Goal: Transaction & Acquisition: Purchase product/service

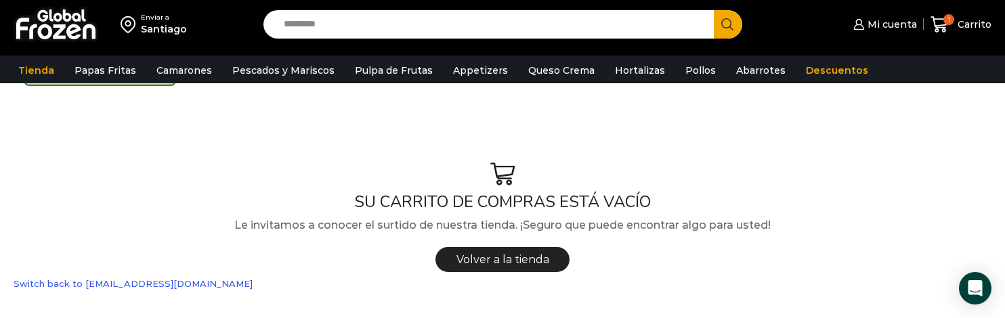
scroll to position [140, 0]
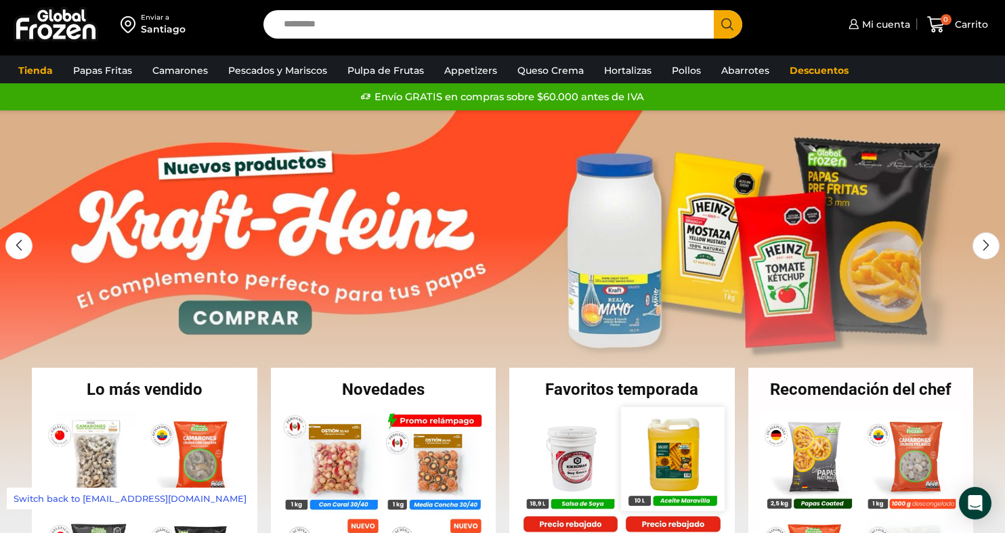
click at [662, 446] on img at bounding box center [673, 458] width 103 height 103
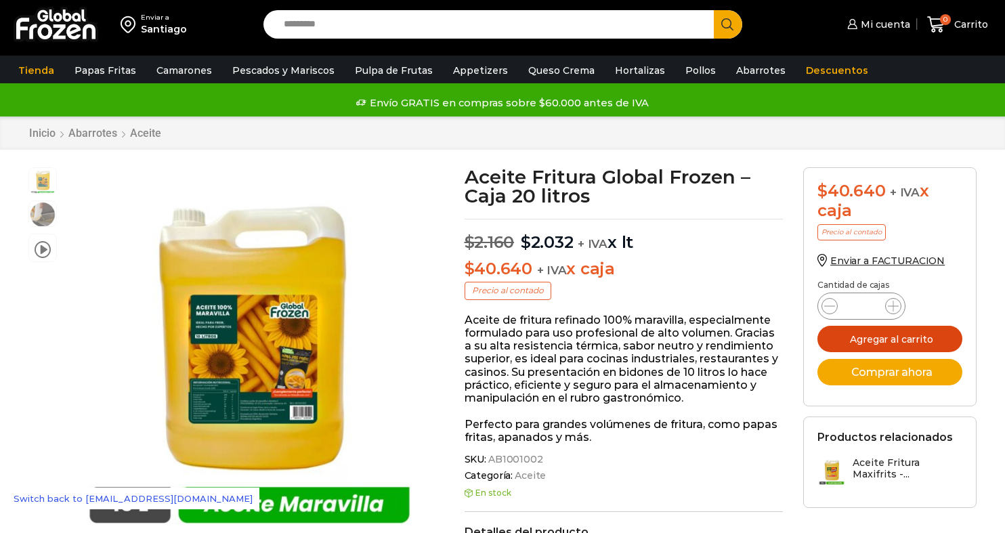
click at [861, 339] on button "Agregar al carrito" at bounding box center [889, 339] width 145 height 26
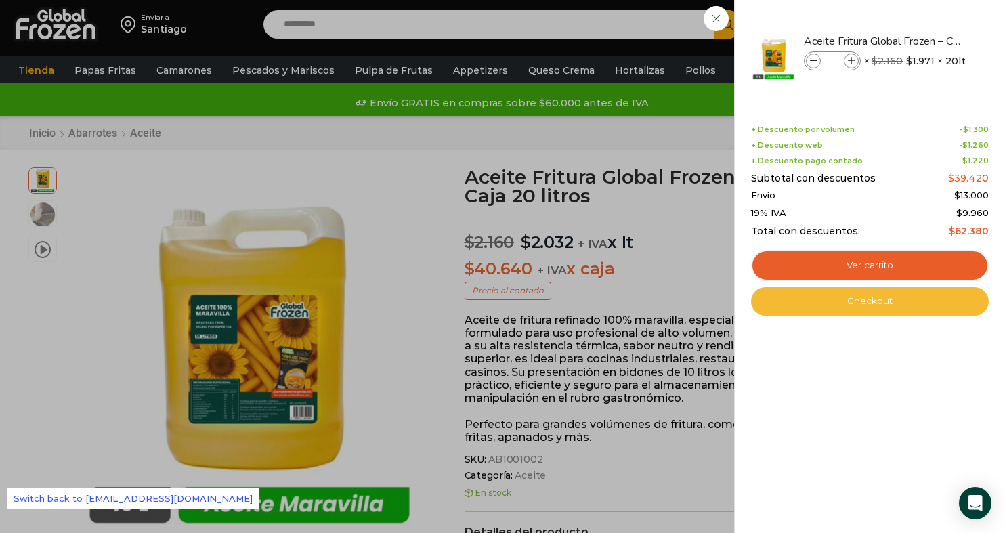
click at [858, 299] on link "Checkout" at bounding box center [870, 301] width 238 height 28
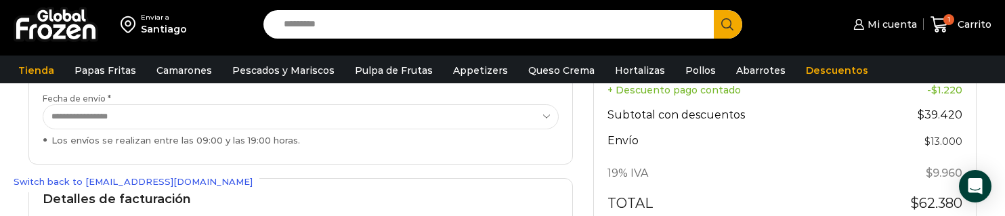
scroll to position [301, 0]
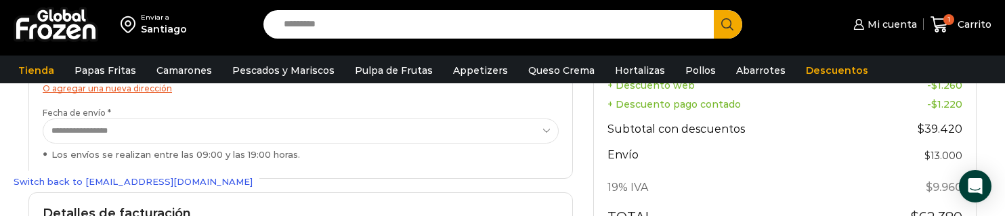
scroll to position [278, 0]
click at [549, 135] on select "**********" at bounding box center [301, 131] width 516 height 25
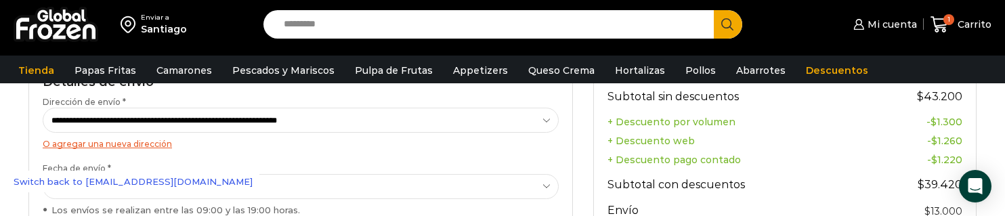
scroll to position [226, 0]
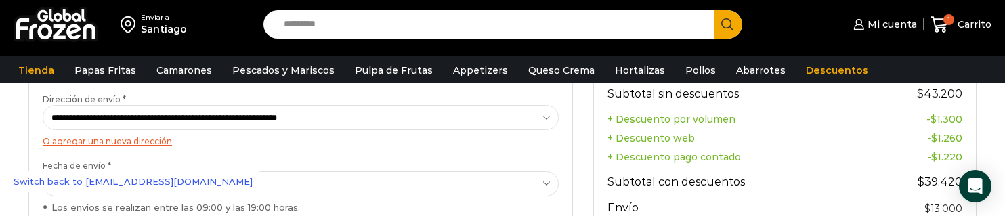
click at [545, 116] on select "**********" at bounding box center [301, 117] width 516 height 25
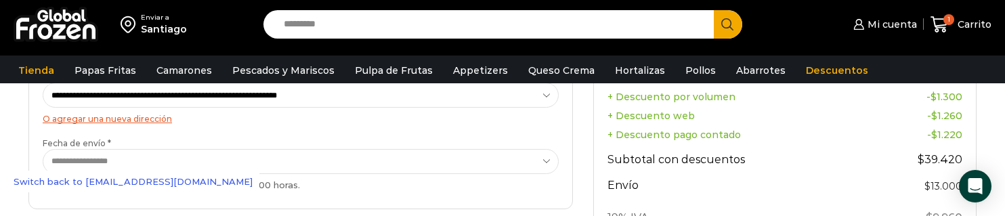
scroll to position [234, 0]
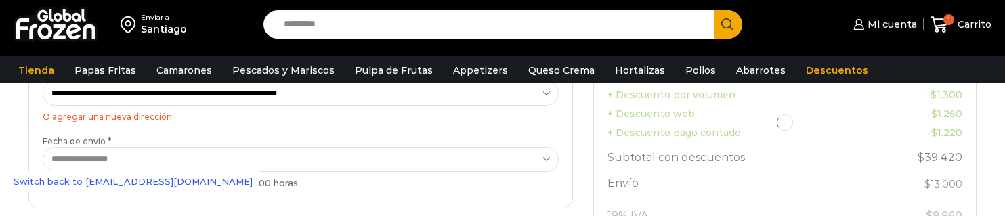
scroll to position [269, 0]
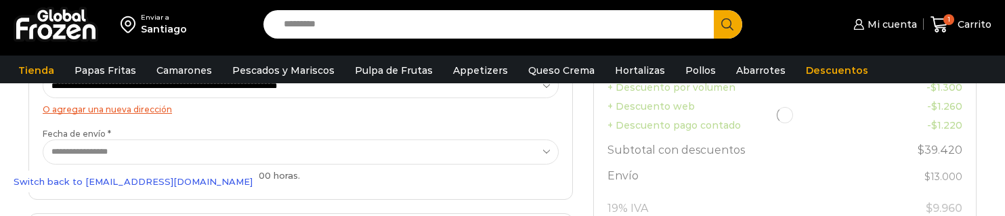
scroll to position [269, 0]
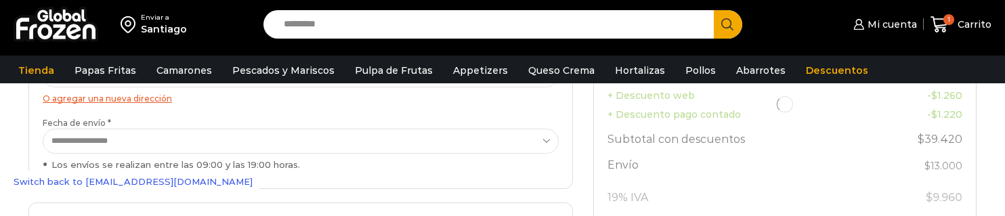
select select "*"
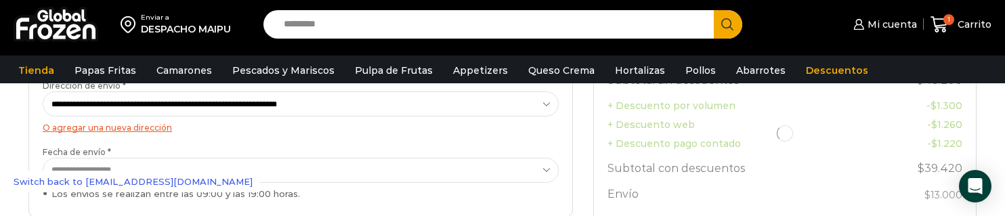
scroll to position [242, 0]
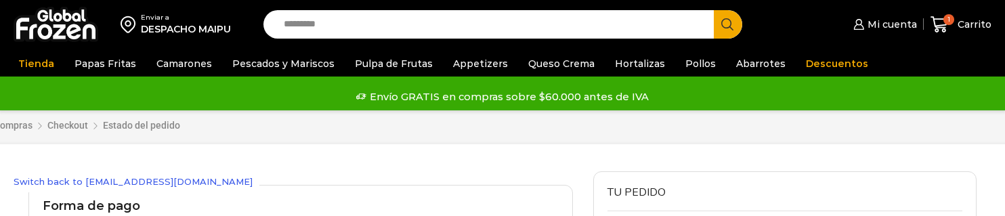
scroll to position [236, 0]
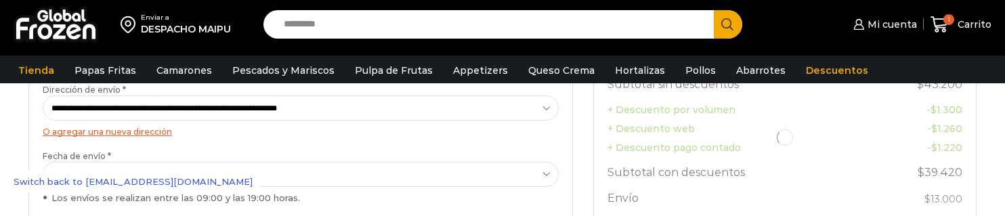
select select "*"
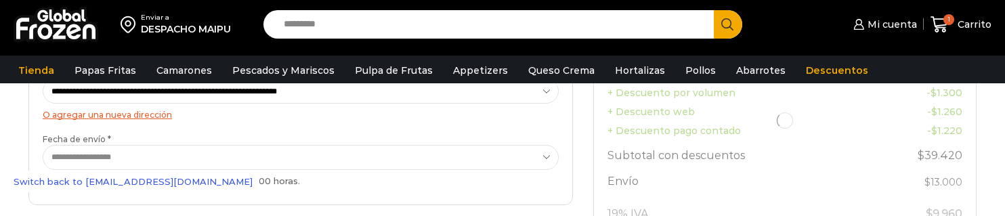
select select "*"
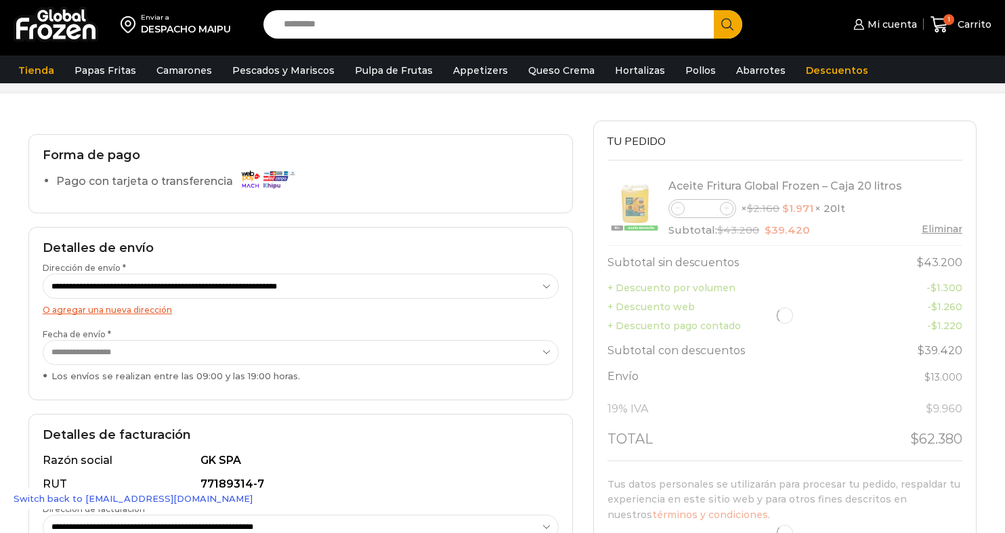
scroll to position [42, 0]
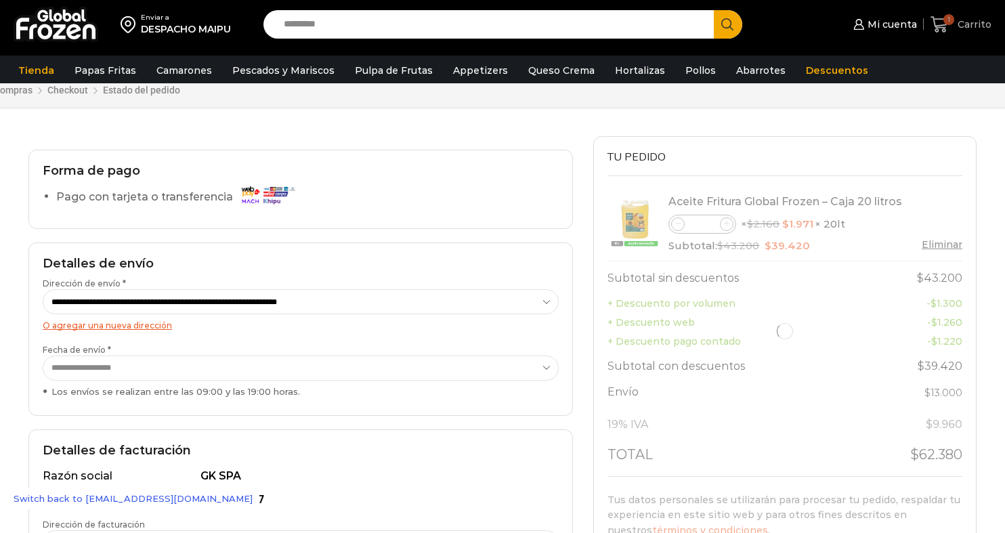
click at [939, 30] on icon at bounding box center [940, 25] width 18 height 18
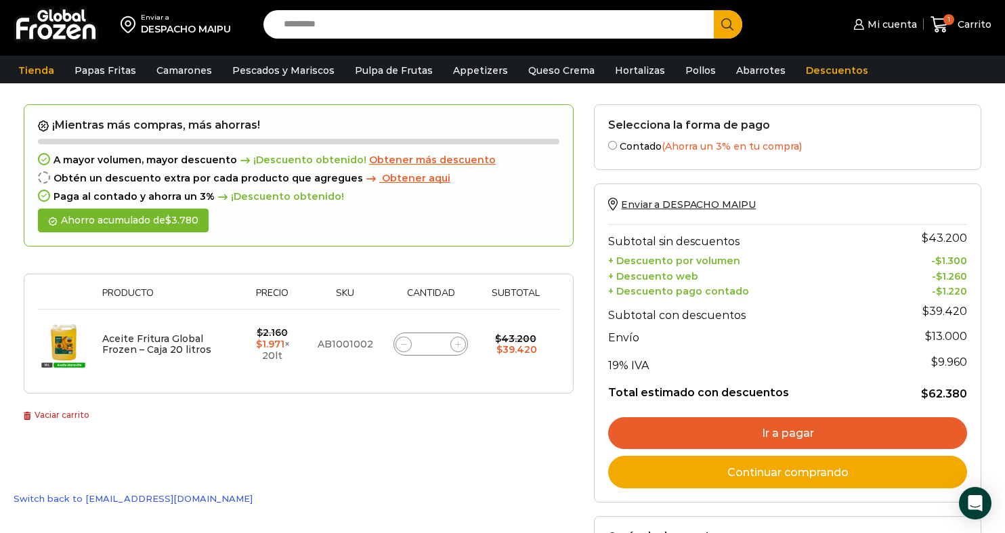
scroll to position [99, 0]
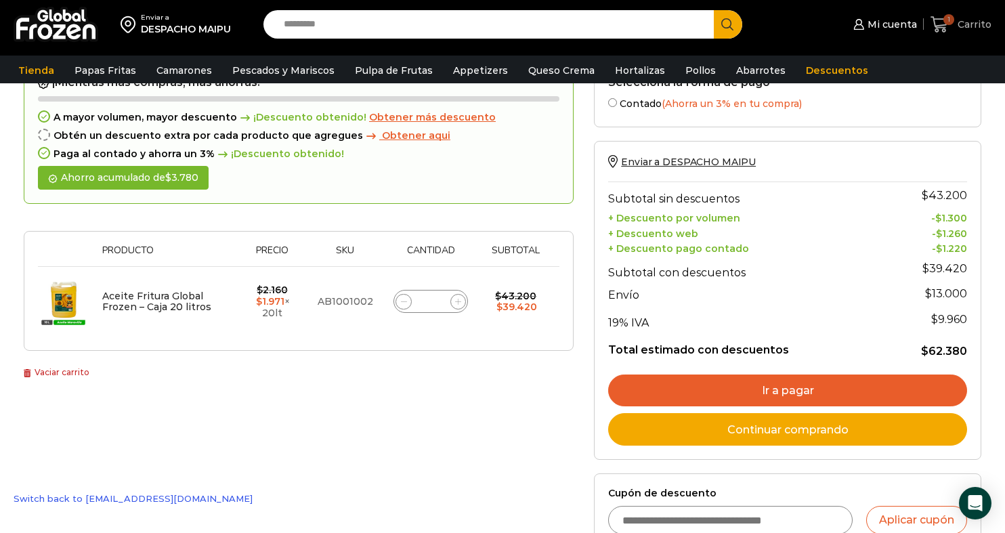
click at [960, 22] on span "Carrito" at bounding box center [972, 25] width 37 height 14
